Goal: Browse casually: Explore the website without a specific task or goal

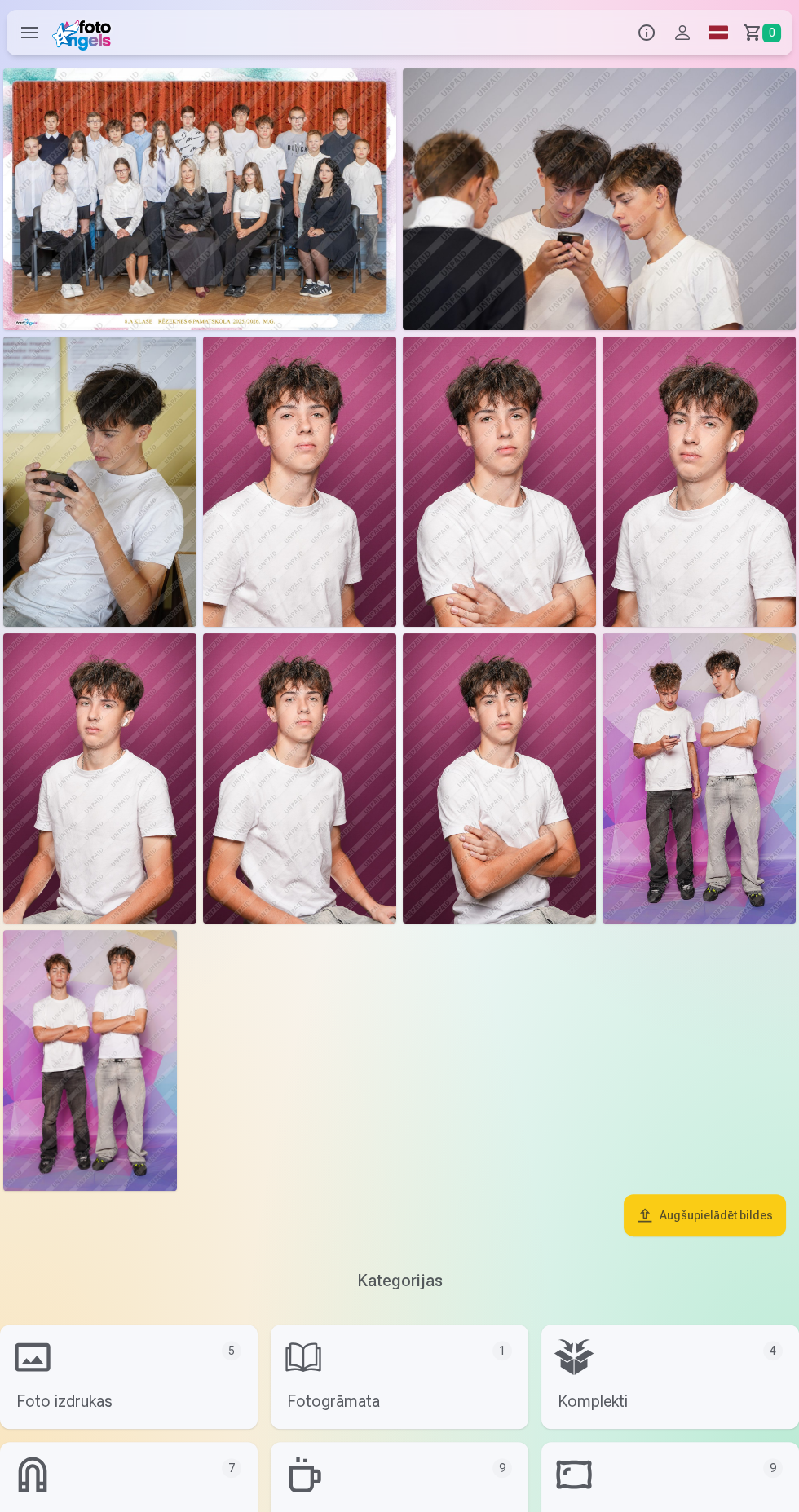
click at [277, 800] on img at bounding box center [299, 778] width 193 height 290
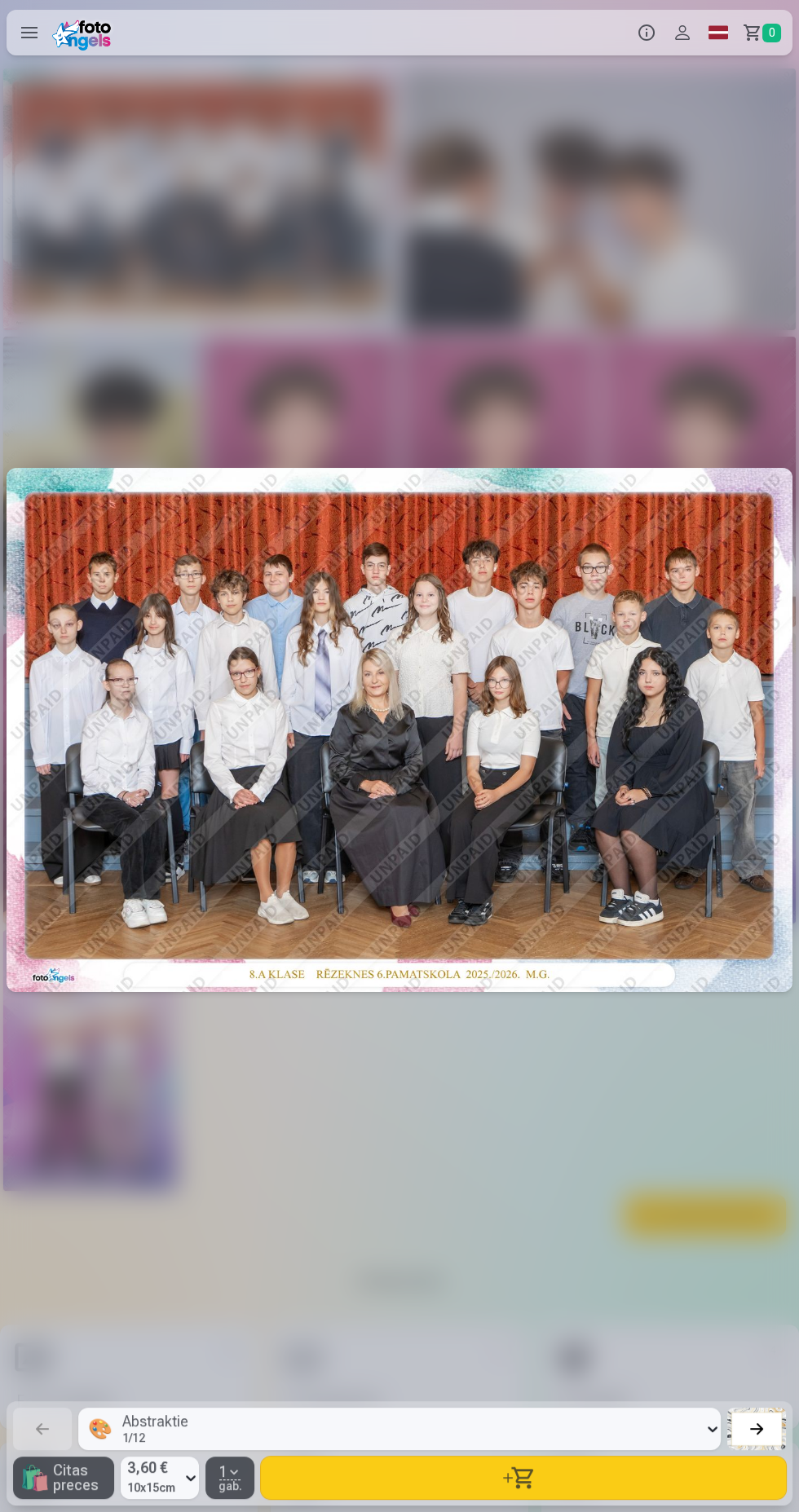
scroll to position [0, 5595]
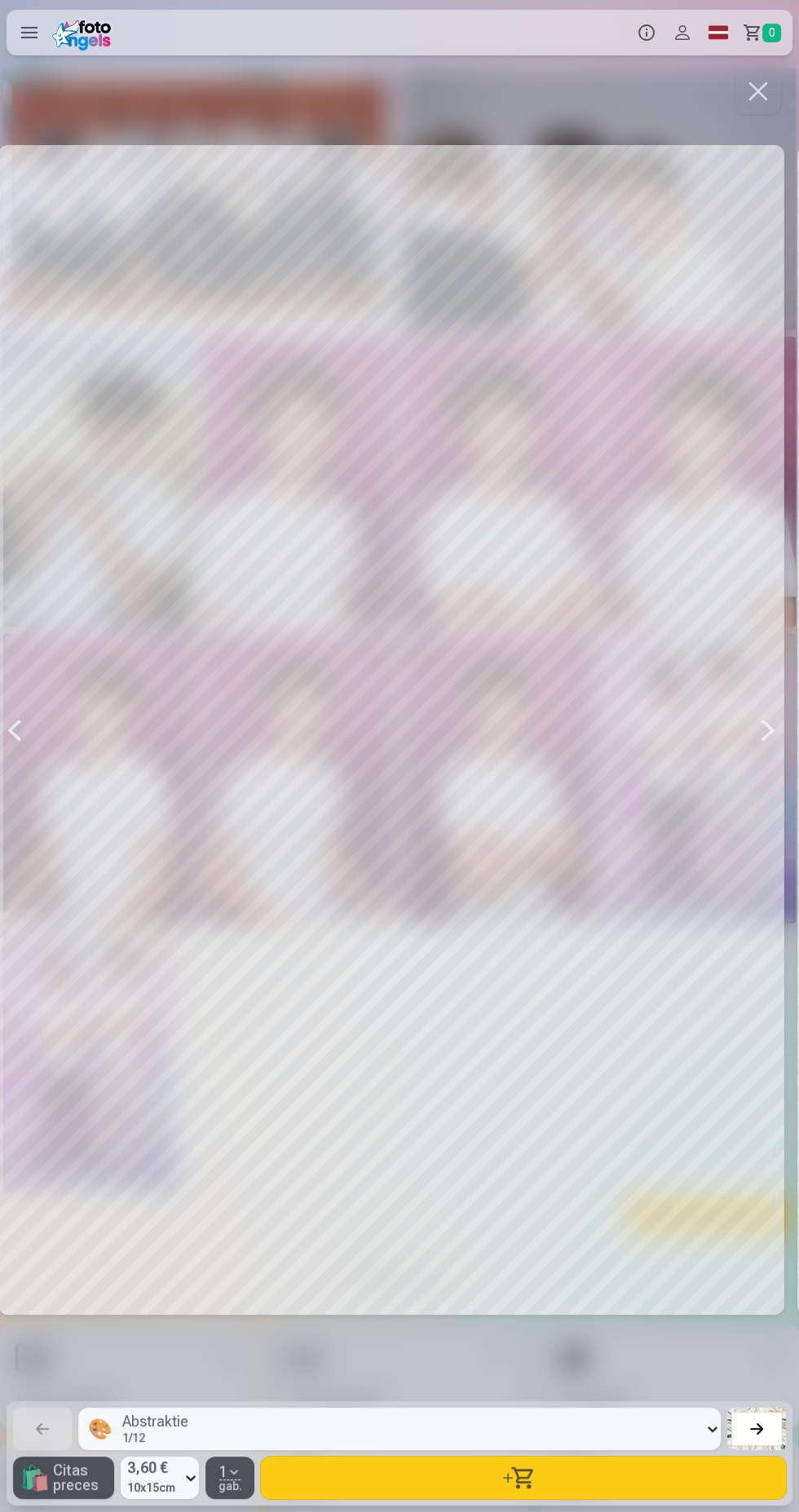
scroll to position [0, 7194]
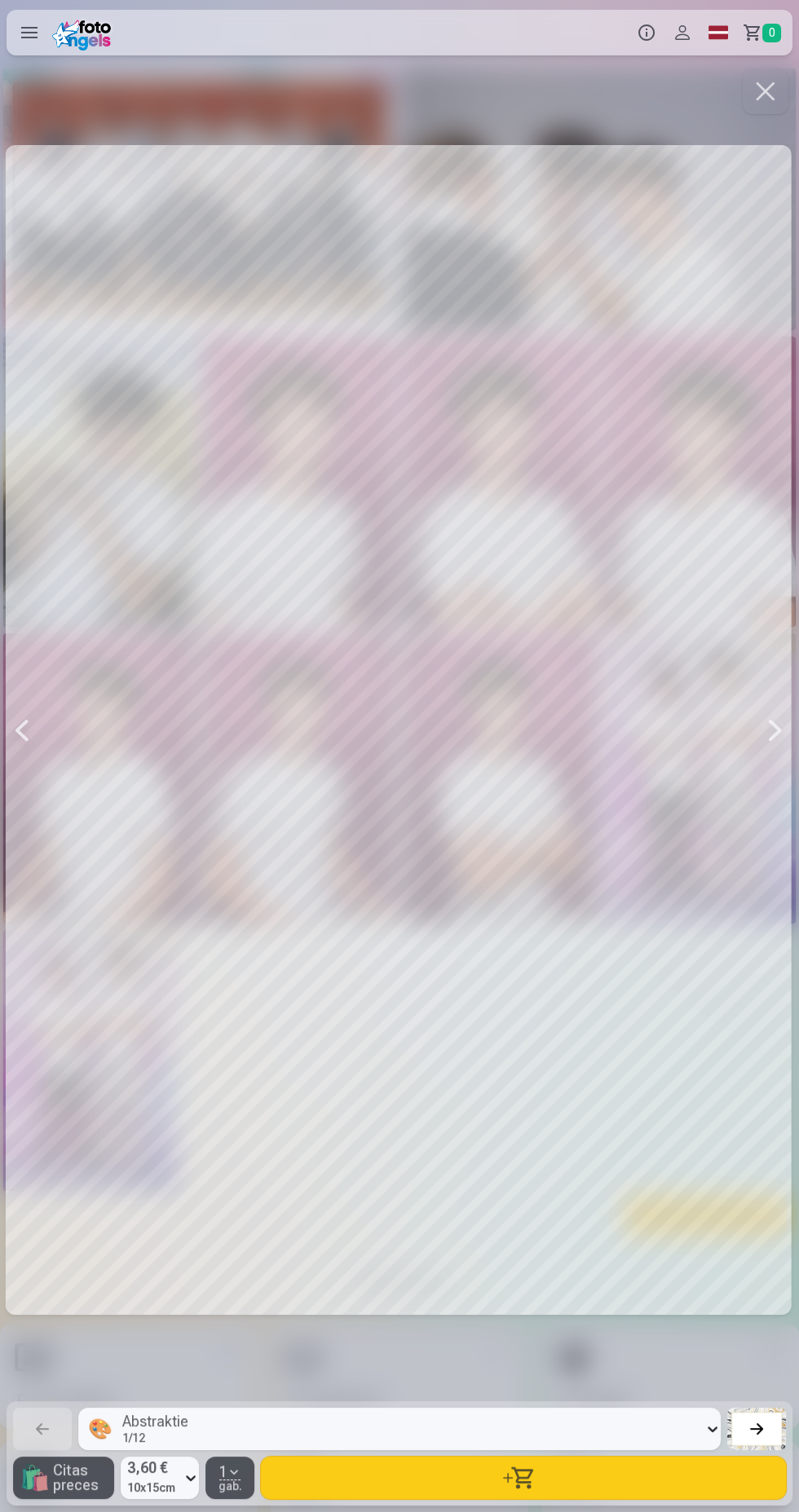
scroll to position [0, 6395]
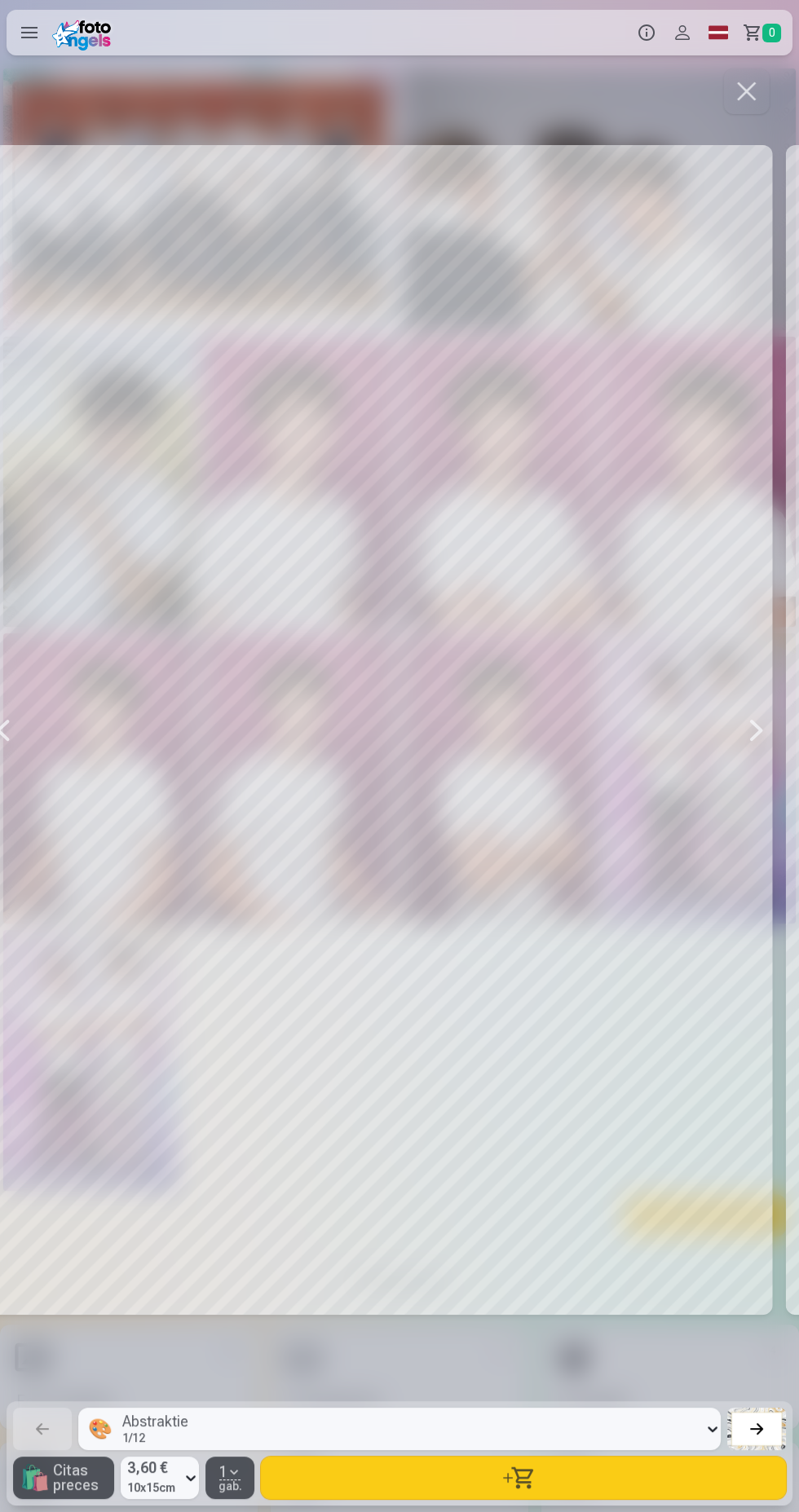
scroll to position [0, 5595]
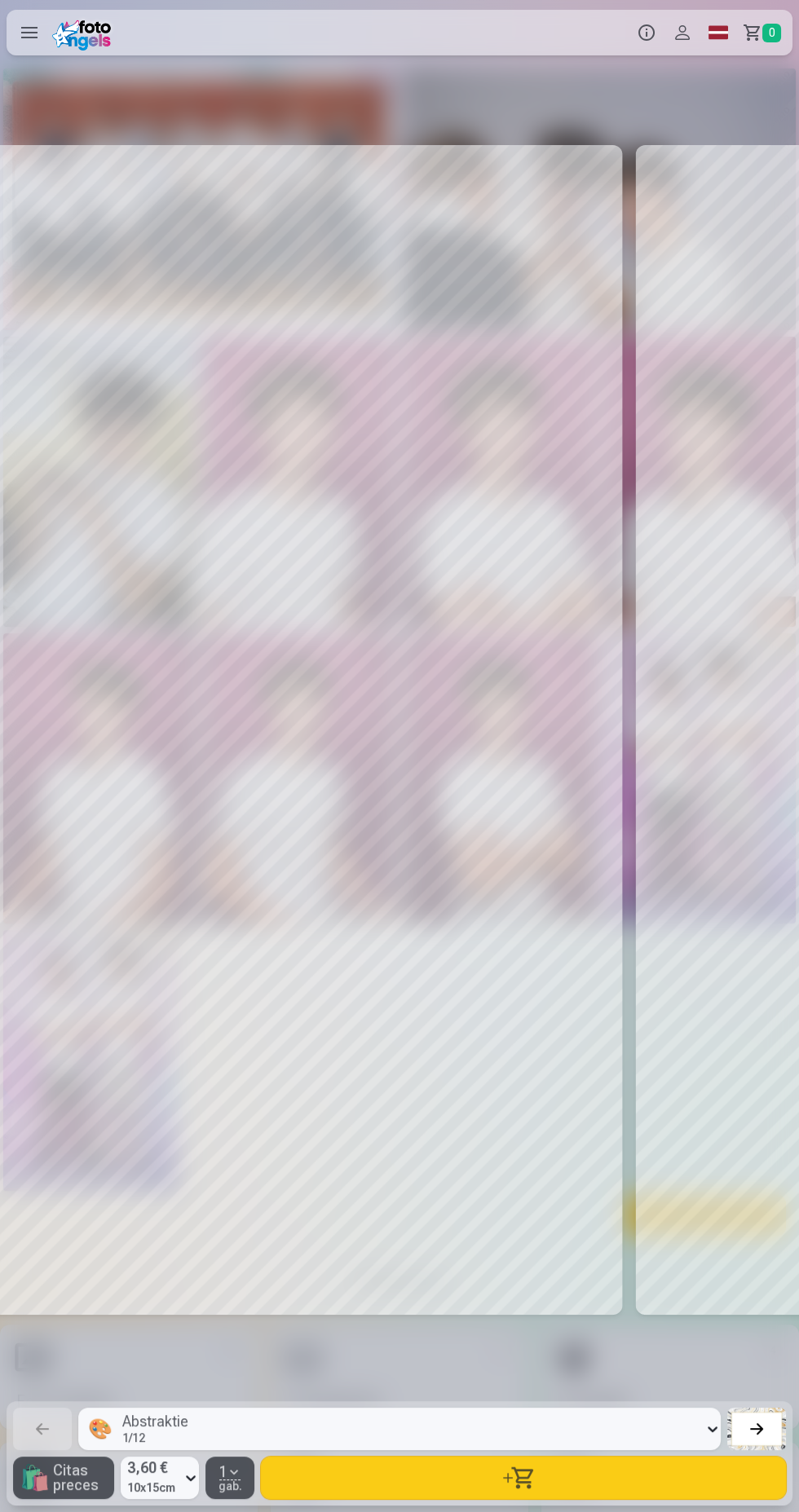
scroll to position [0, 4796]
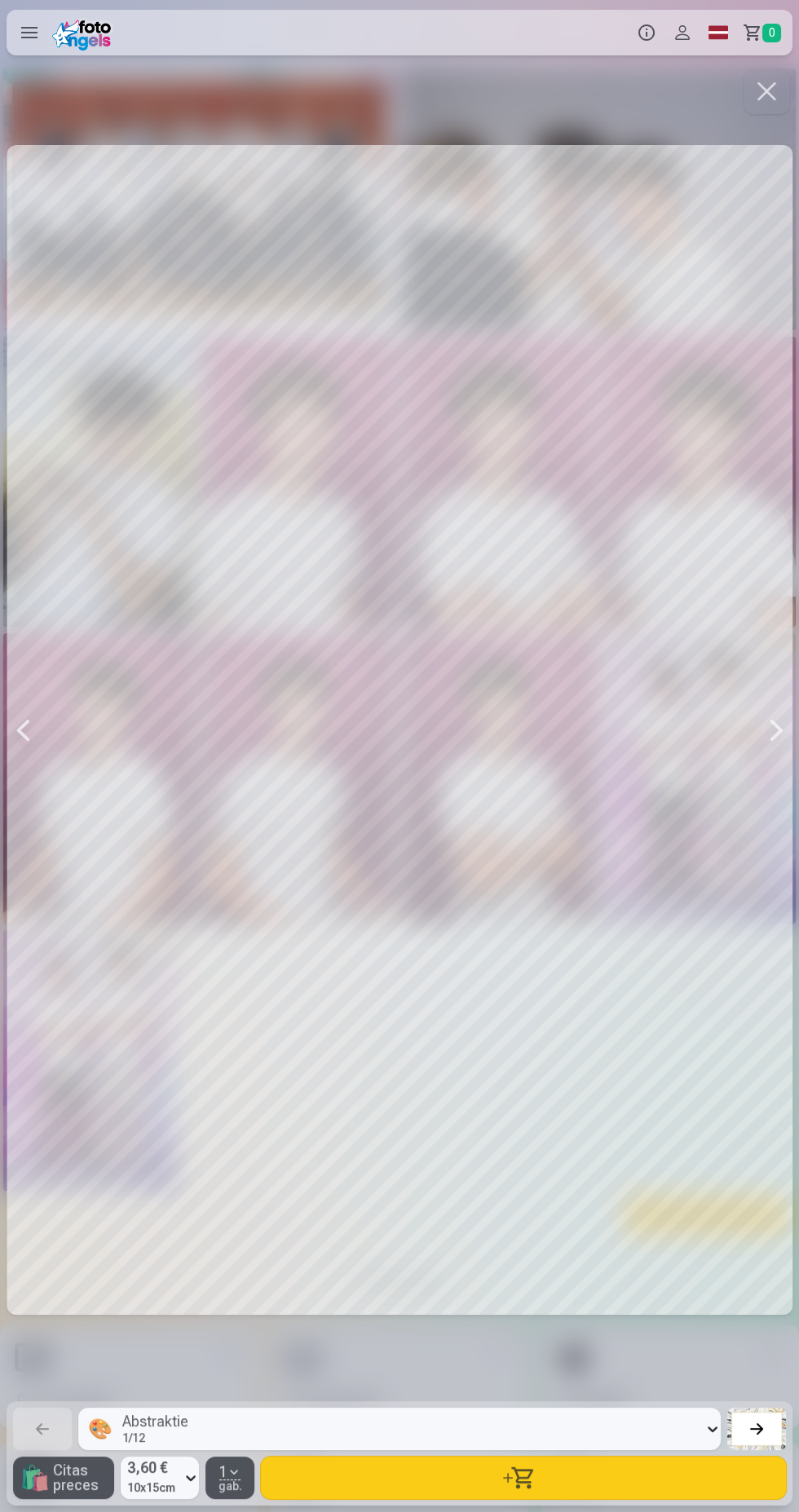
scroll to position [0, 3197]
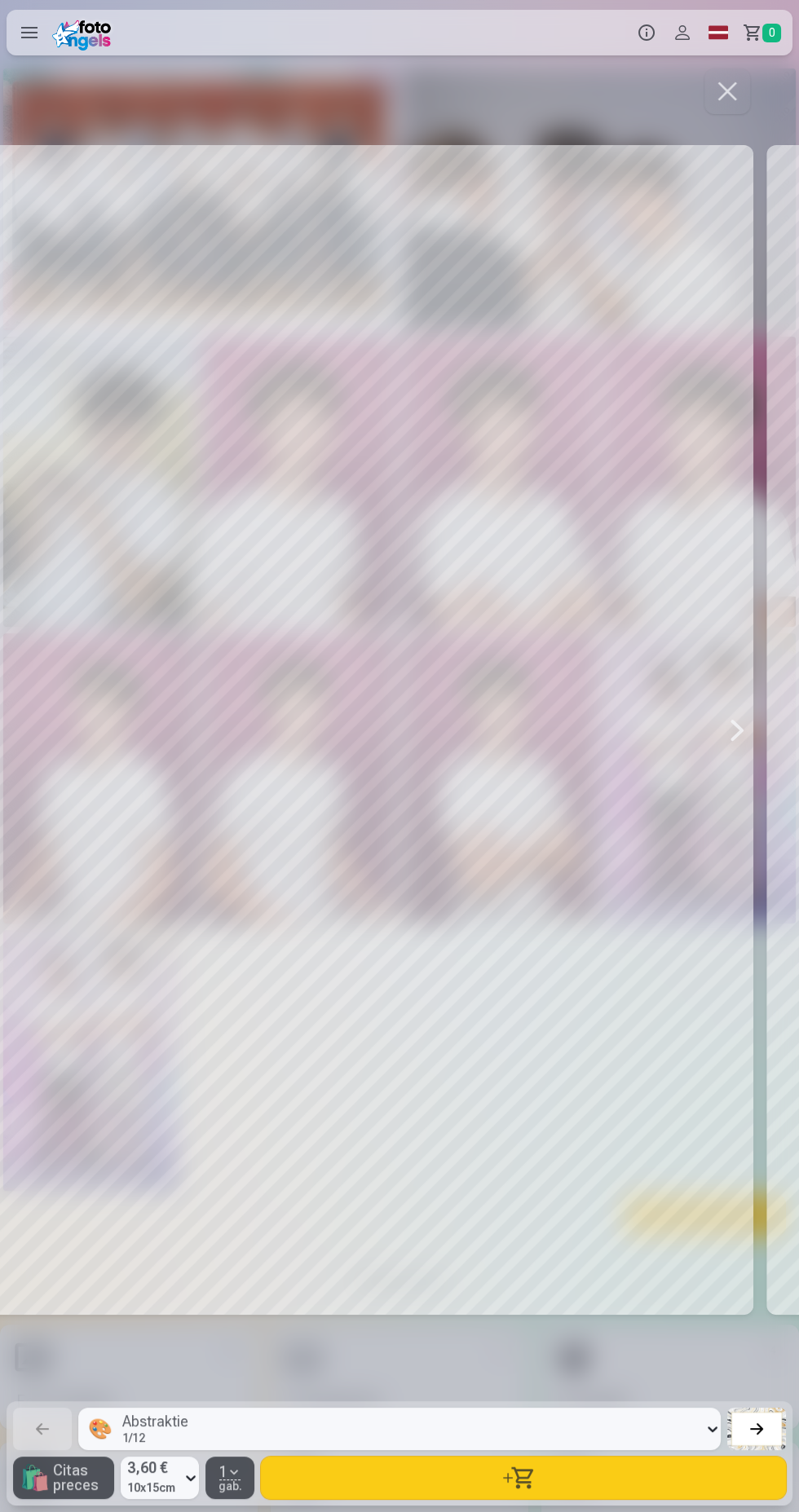
scroll to position [0, 1598]
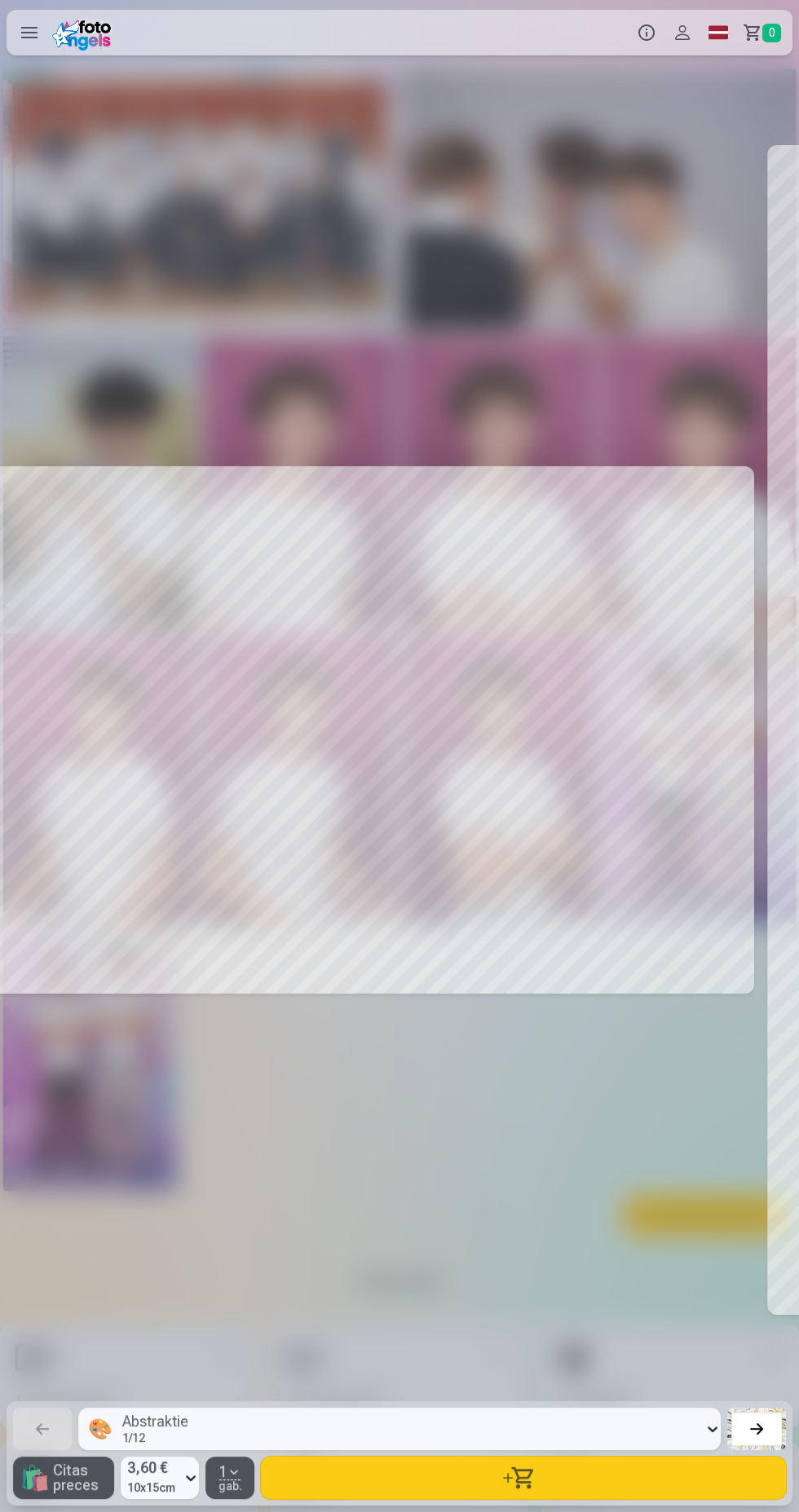
scroll to position [0, 799]
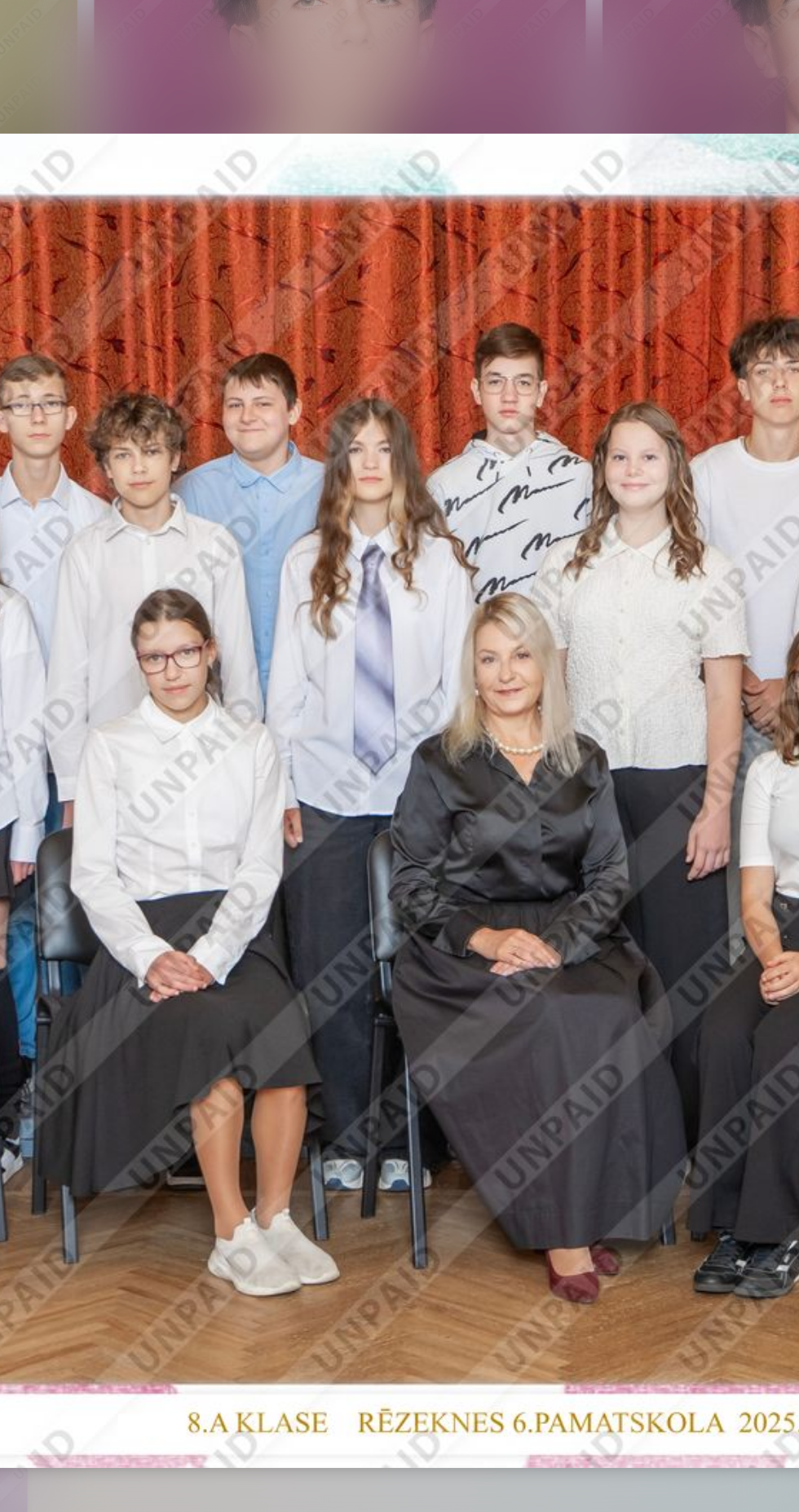
scroll to position [0, 4]
